Goal: Information Seeking & Learning: Learn about a topic

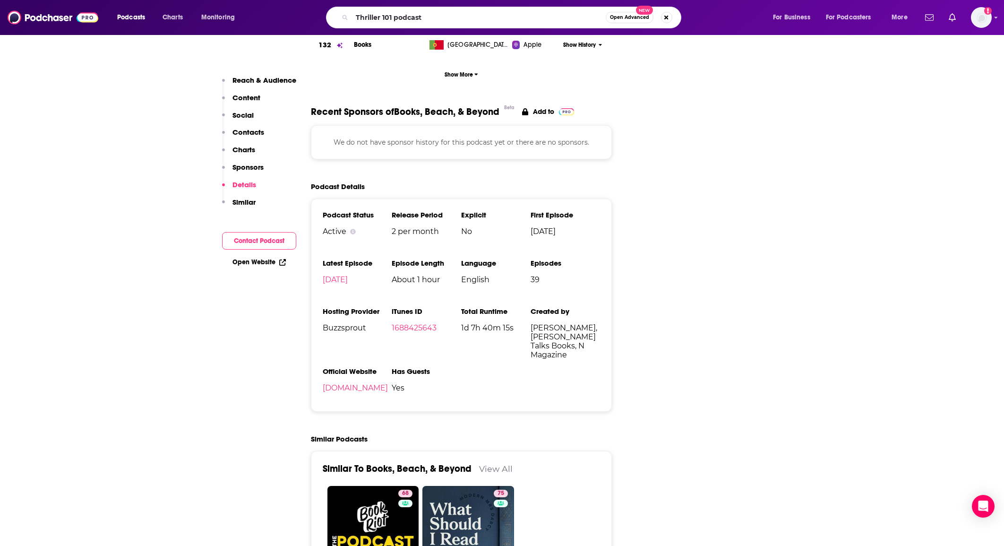
type input "Thriller 101"
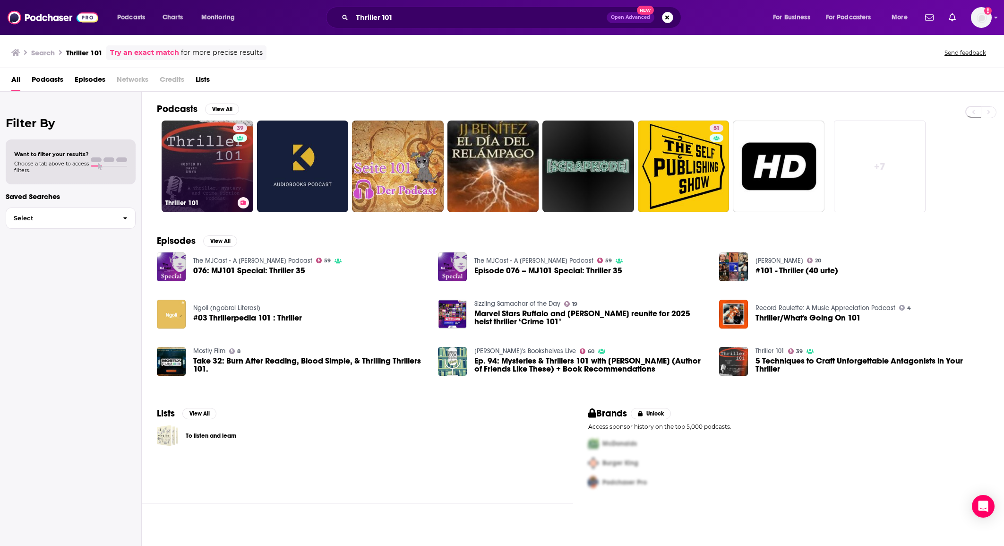
click at [180, 172] on link "39 Thriller 101" at bounding box center [208, 167] width 92 height 92
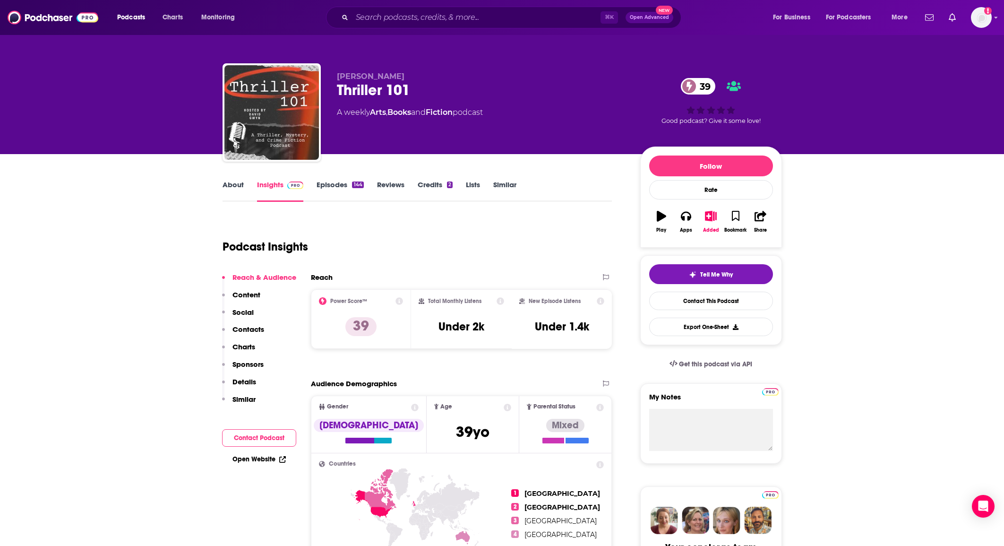
click at [227, 186] on link "About" at bounding box center [233, 191] width 21 height 22
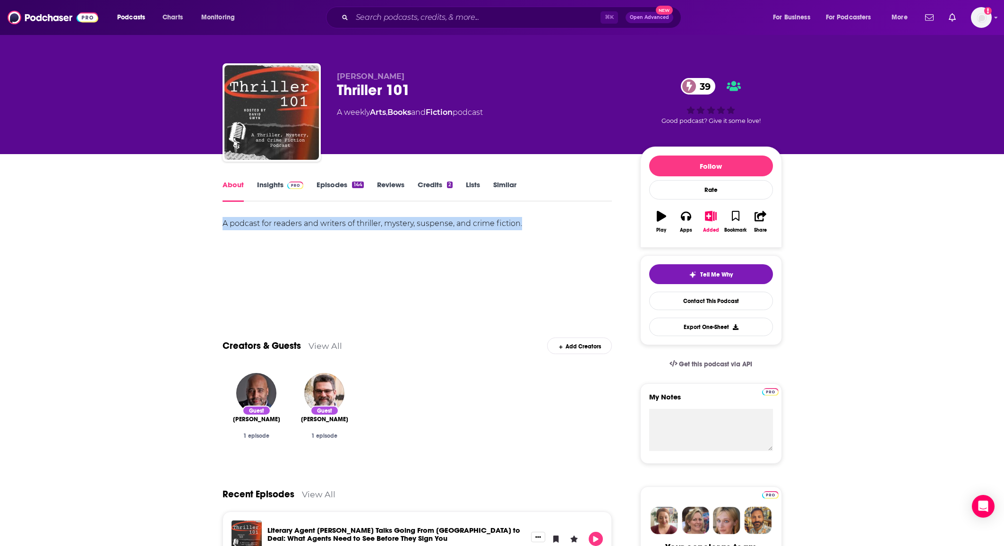
drag, startPoint x: 522, startPoint y: 225, endPoint x: 222, endPoint y: 221, distance: 300.2
copy div "A podcast for readers and writers of thriller, mystery, suspense, and crime fic…"
